Goal: Transaction & Acquisition: Book appointment/travel/reservation

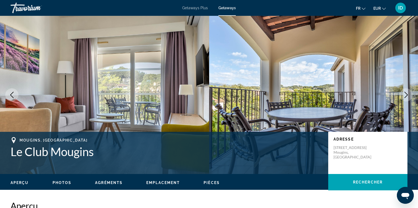
click at [402, 7] on span "ID" at bounding box center [400, 7] width 5 height 5
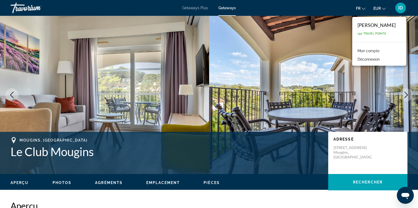
click at [203, 8] on span "Getaways Plus" at bounding box center [195, 8] width 26 height 4
